Goal: Information Seeking & Learning: Learn about a topic

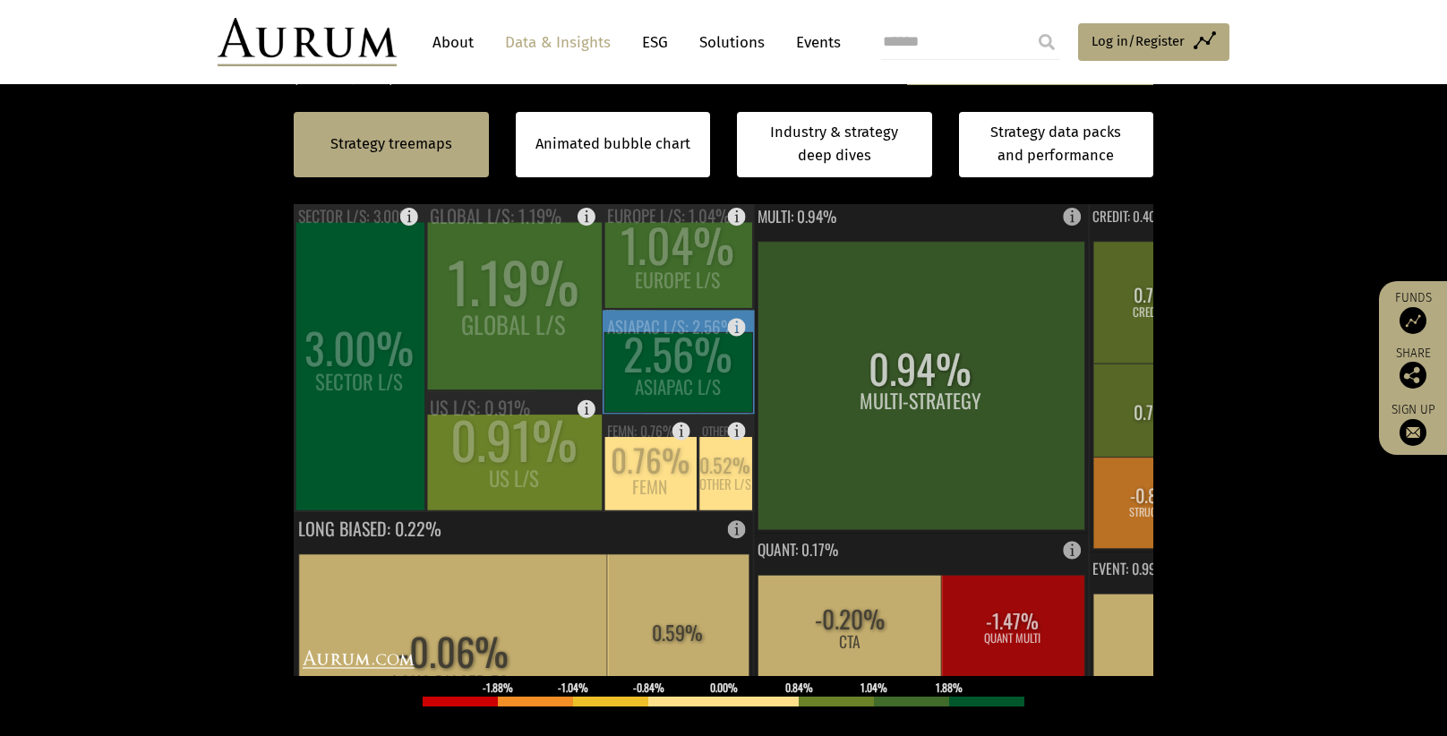
scroll to position [501, 0]
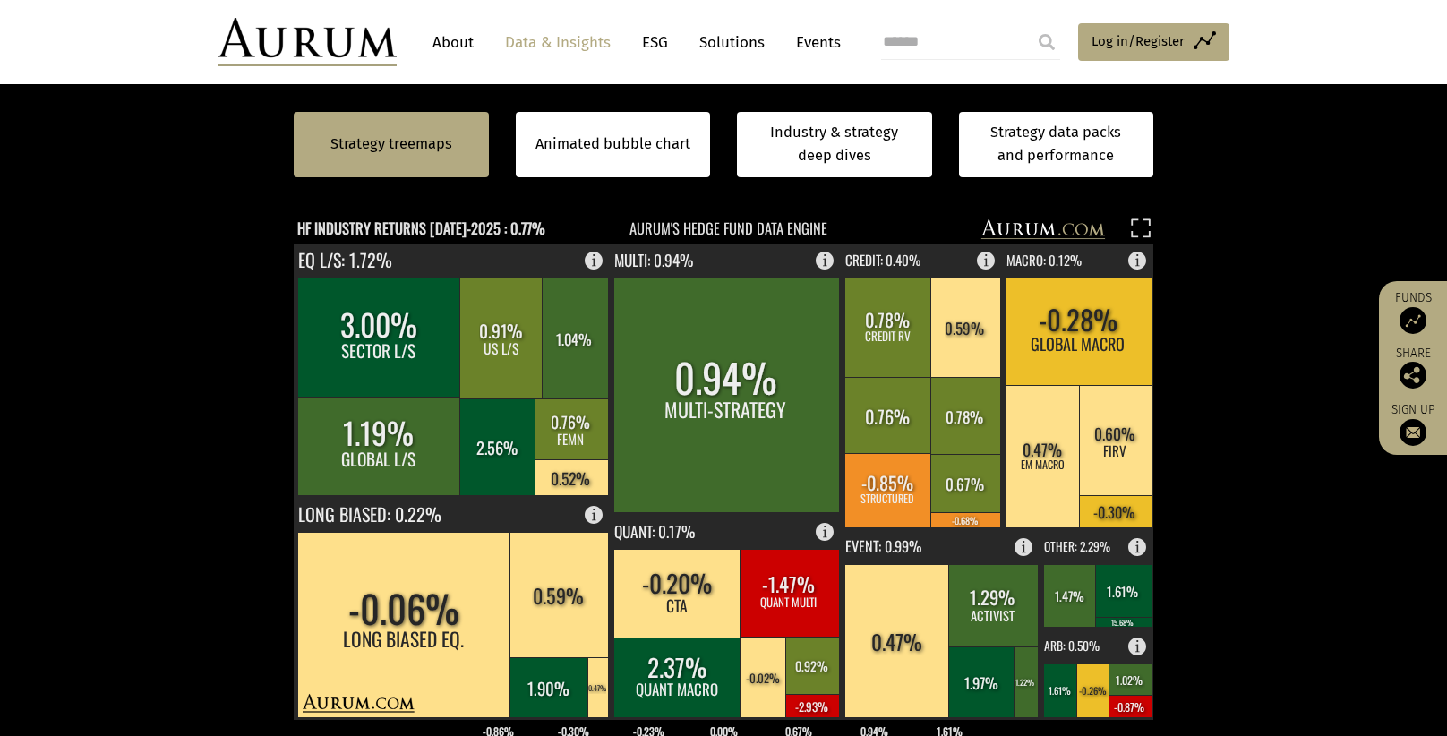
drag, startPoint x: 168, startPoint y: 473, endPoint x: 174, endPoint y: 435, distance: 38.0
click at [174, 435] on section "Strategy treemaps Animated bubble chart Industry & strategy deep dives Strategy…" at bounding box center [723, 531] width 1447 height 1119
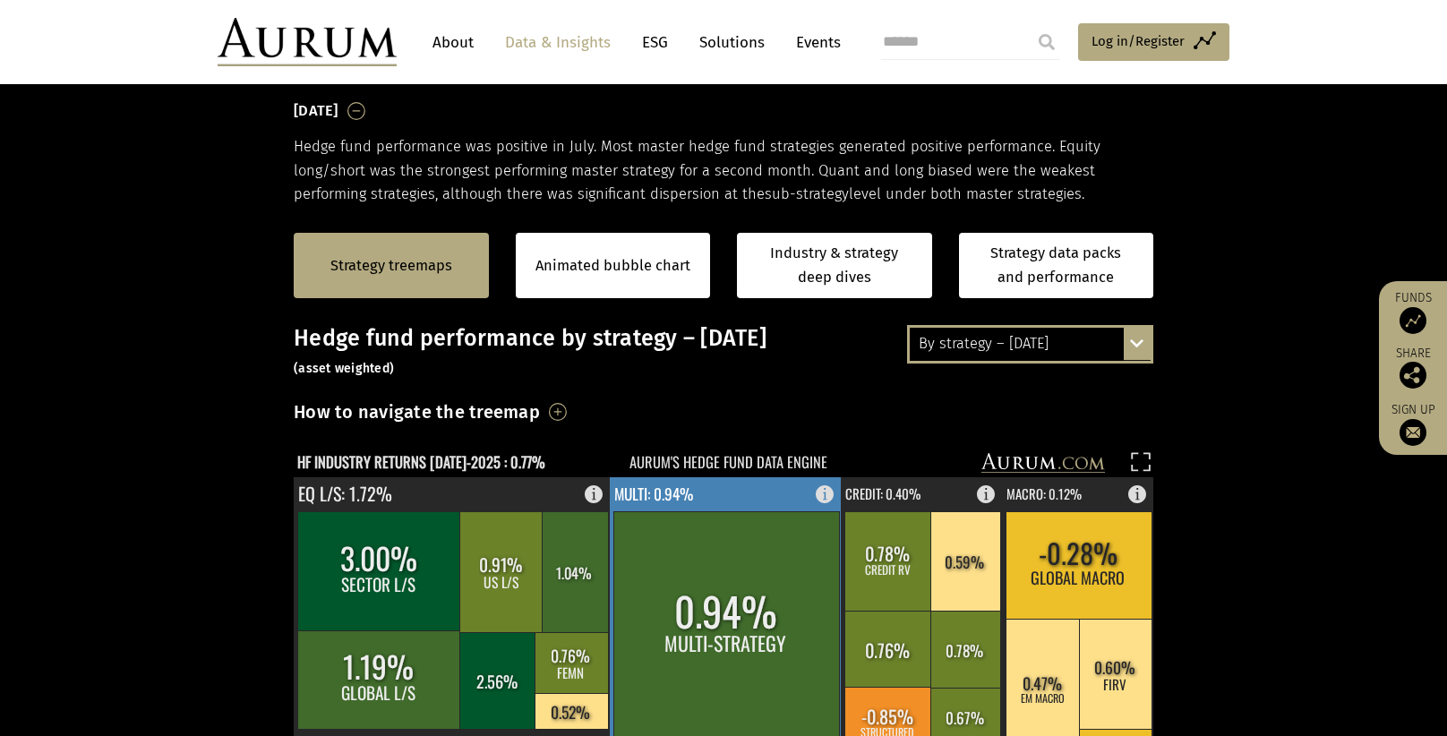
scroll to position [267, 0]
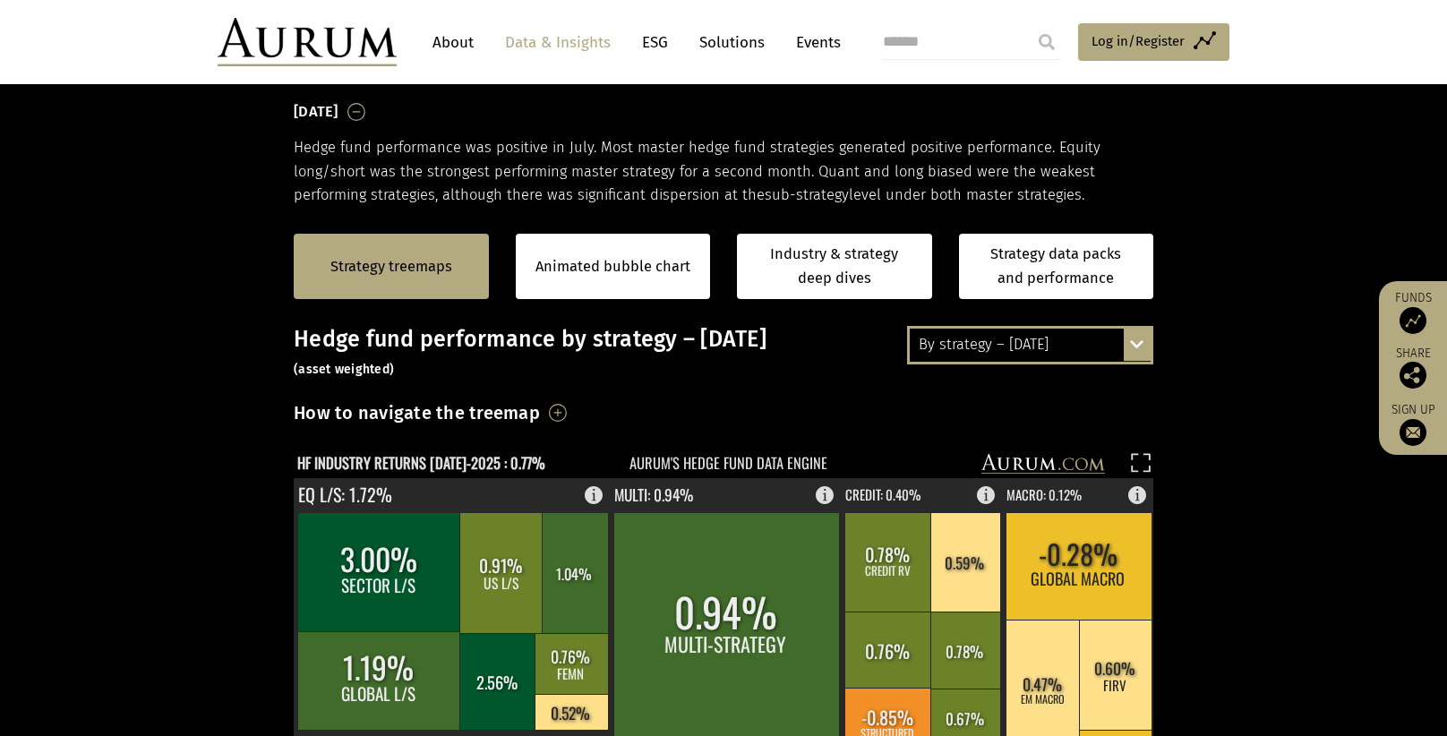
click at [1139, 337] on div "By strategy – [DATE] By strategy – [DATE] By strategy – year to date 2016 – [DA…" at bounding box center [1030, 345] width 246 height 38
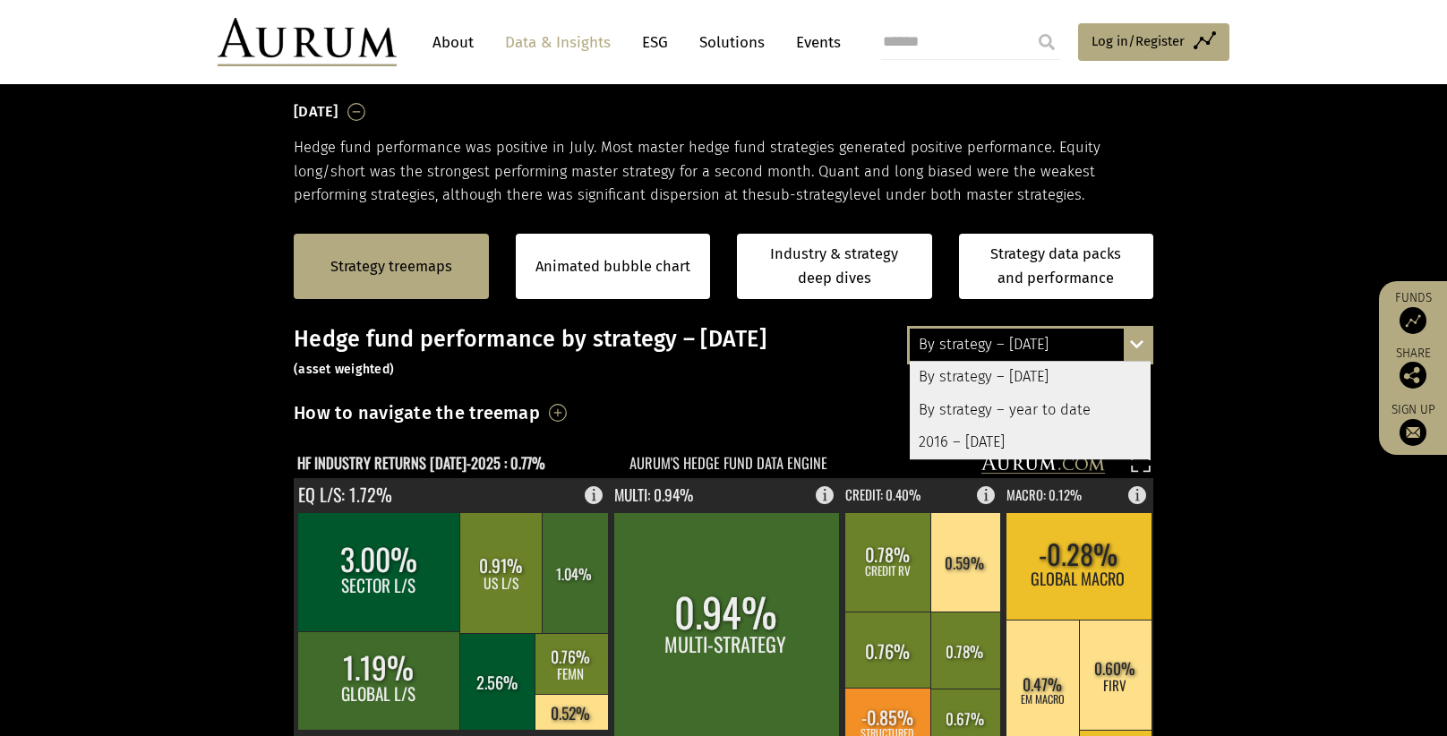
click at [1045, 415] on div "By strategy – year to date" at bounding box center [1030, 410] width 241 height 32
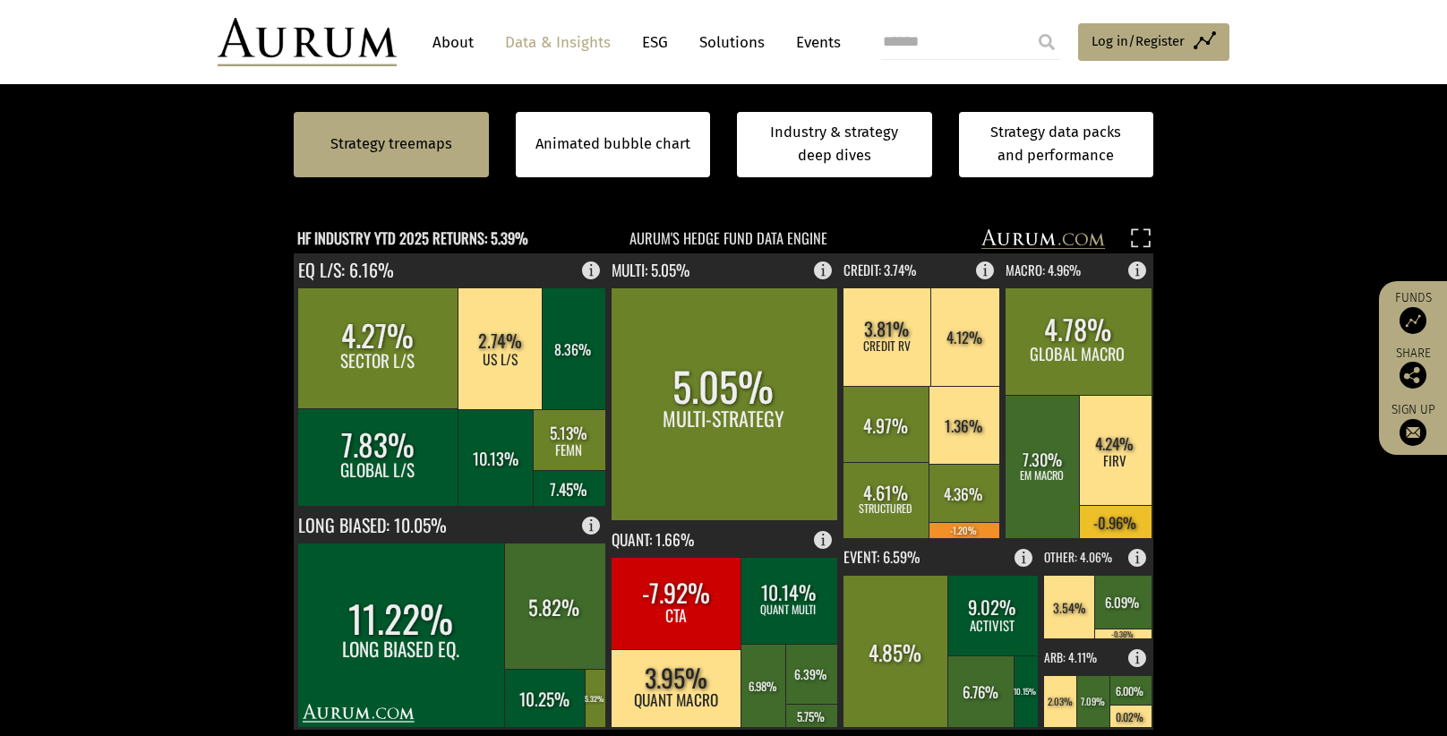
scroll to position [494, 0]
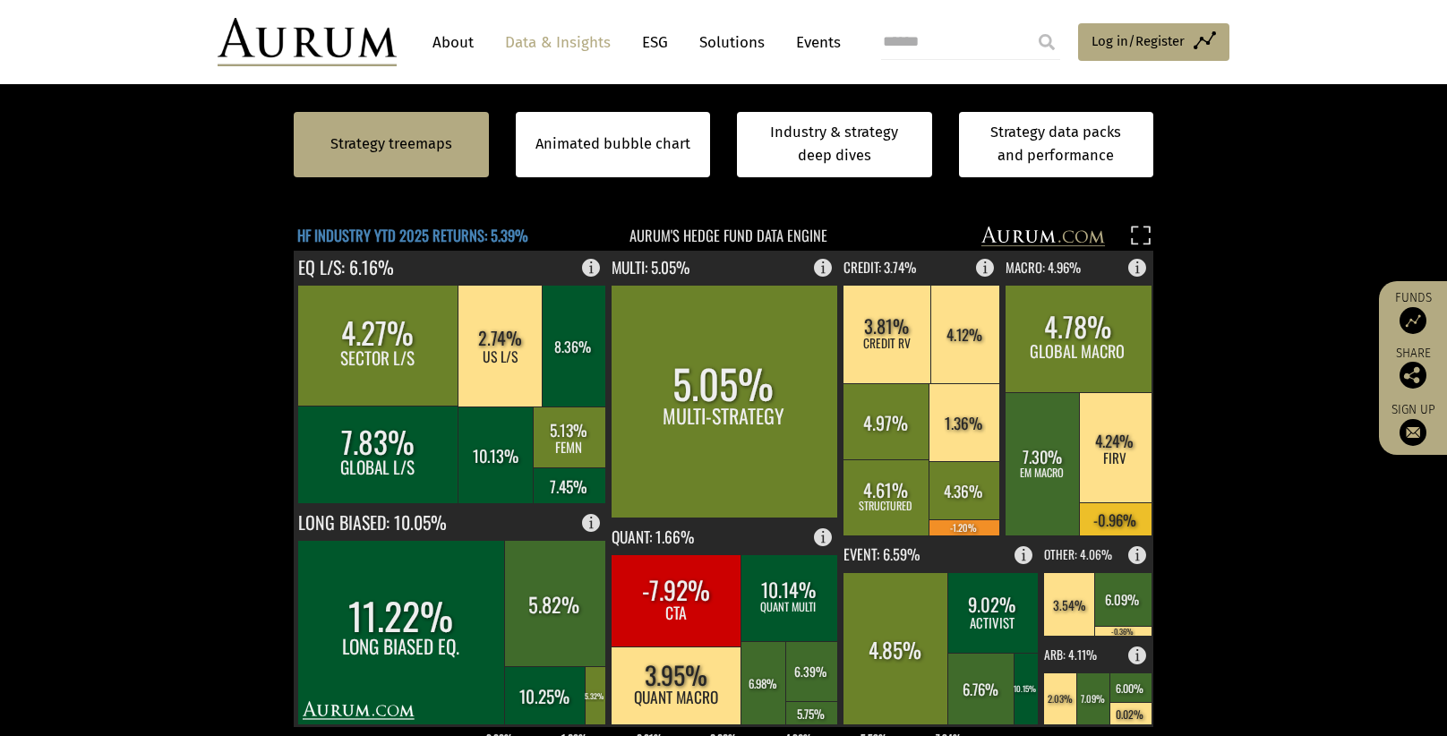
click at [464, 236] on text "HF INDUSTRY YTD 2025 RETURNS: 5.39%" at bounding box center [412, 235] width 231 height 22
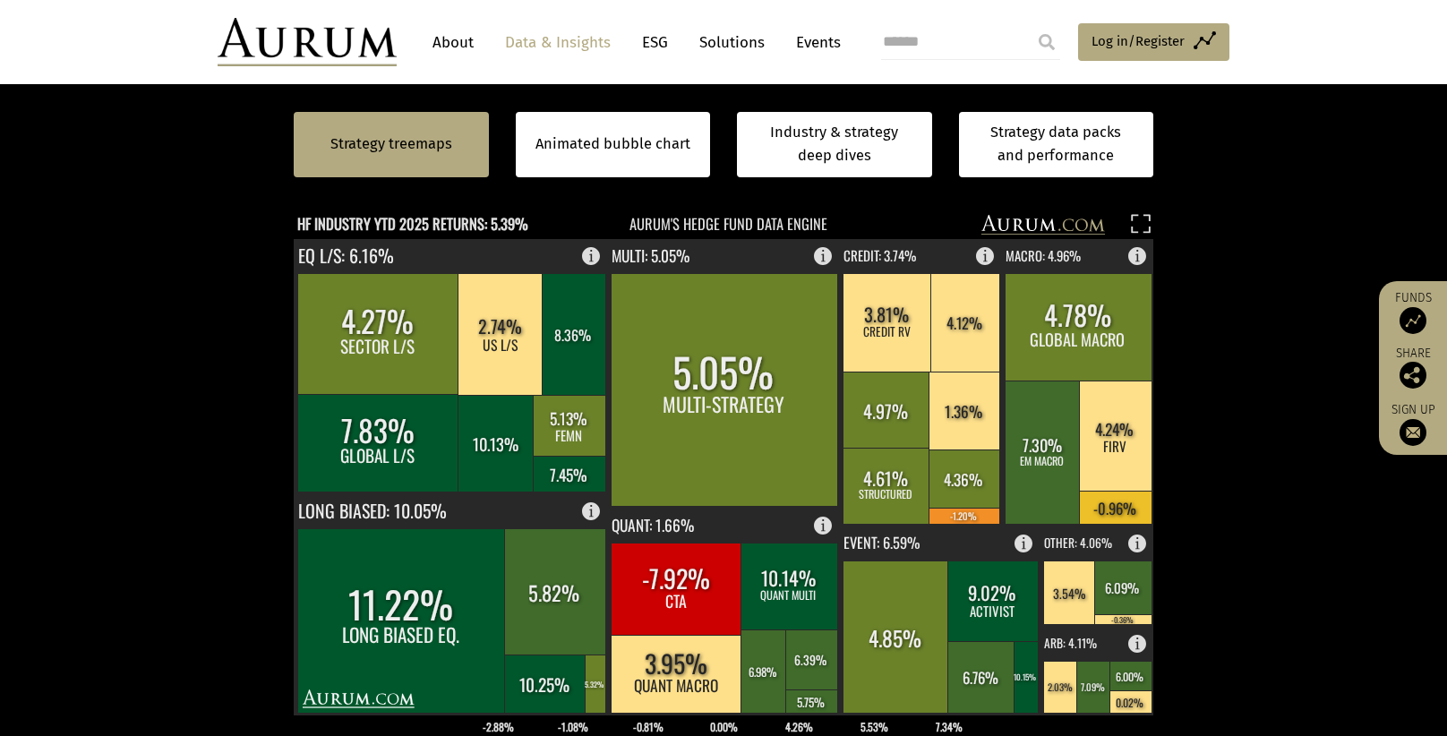
scroll to position [507, 0]
